Goal: Task Accomplishment & Management: Complete application form

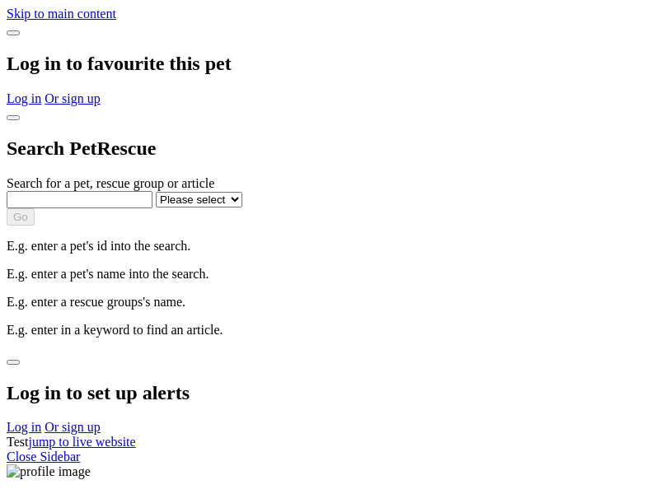
select select
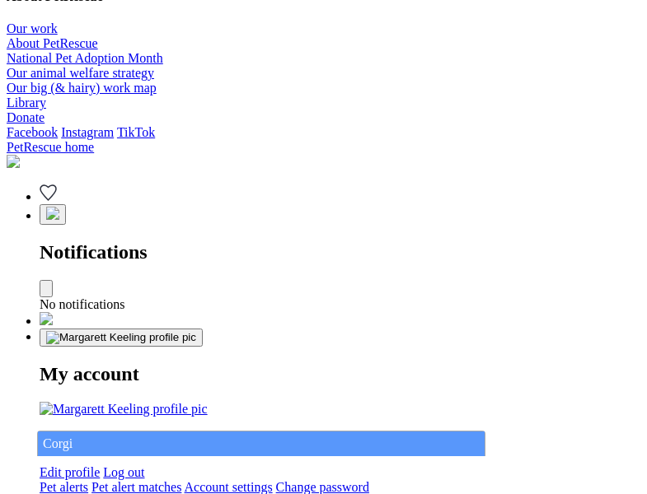
type input "Corgi"
select select "844268919"
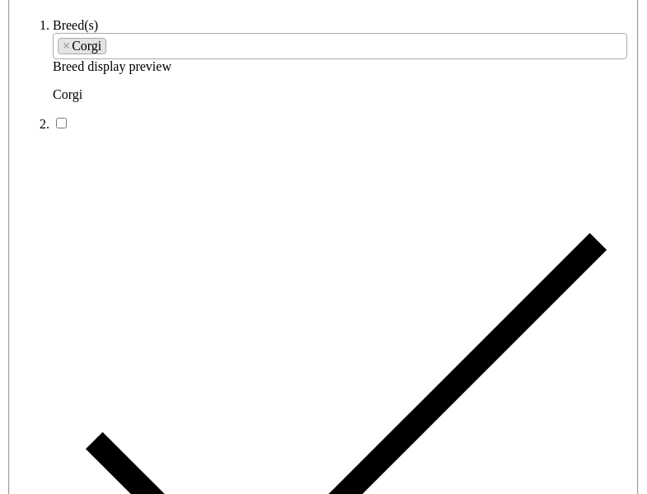
type input "Bridesburg22, [GEOGRAPHIC_DATA], 6330"
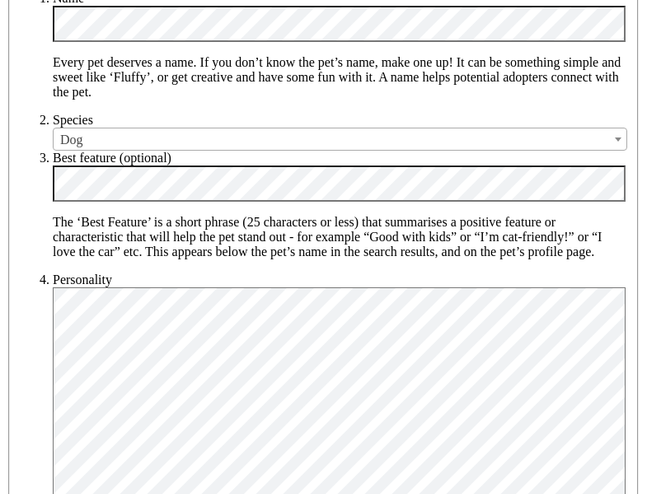
type input "14FEO934M45O193"
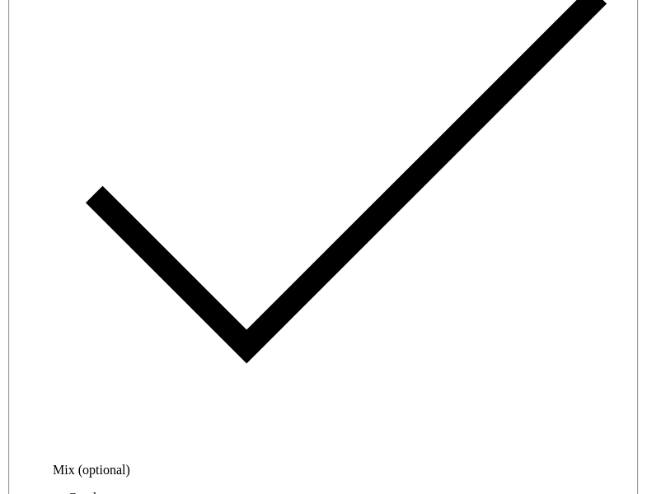
radio input "true"
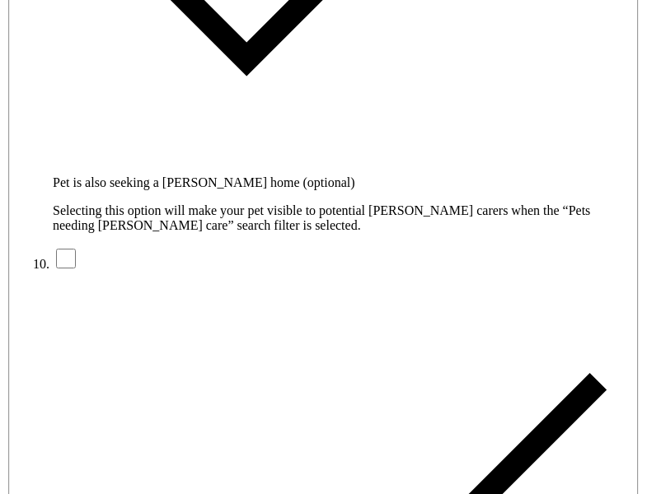
type input "Please wait..."
